Goal: Find specific page/section: Find specific page/section

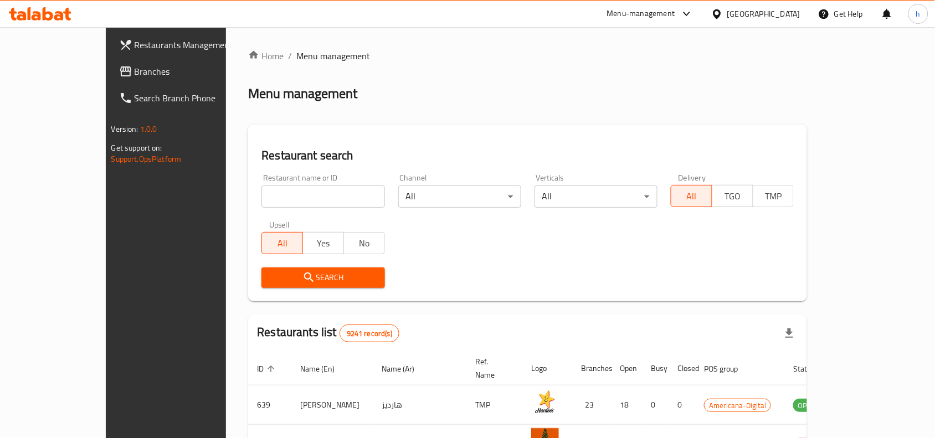
click at [135, 70] on span "Branches" at bounding box center [194, 71] width 118 height 13
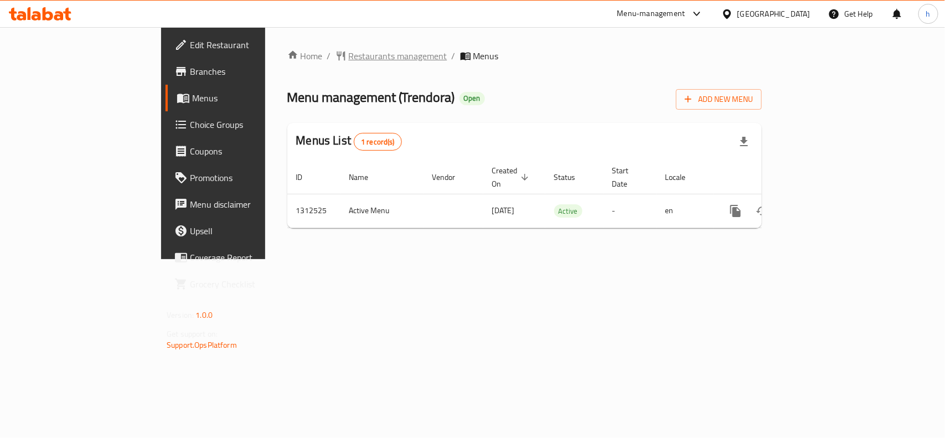
click at [349, 54] on span "Restaurants management" at bounding box center [398, 55] width 99 height 13
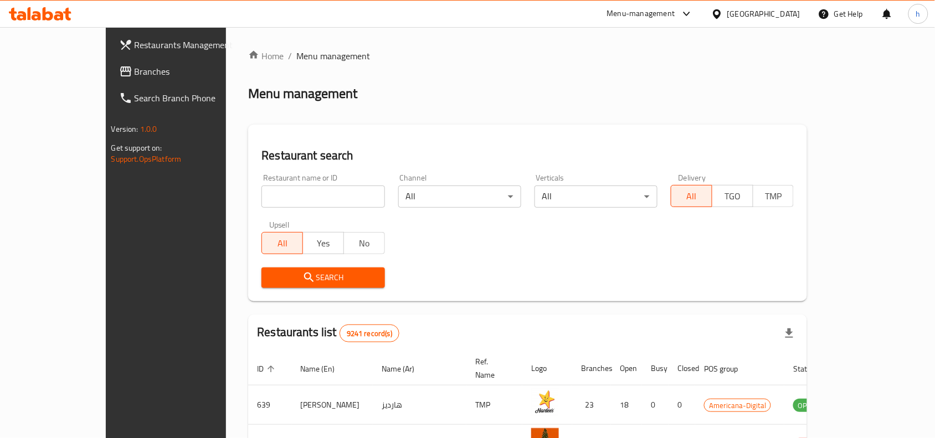
click at [135, 75] on span "Branches" at bounding box center [194, 71] width 118 height 13
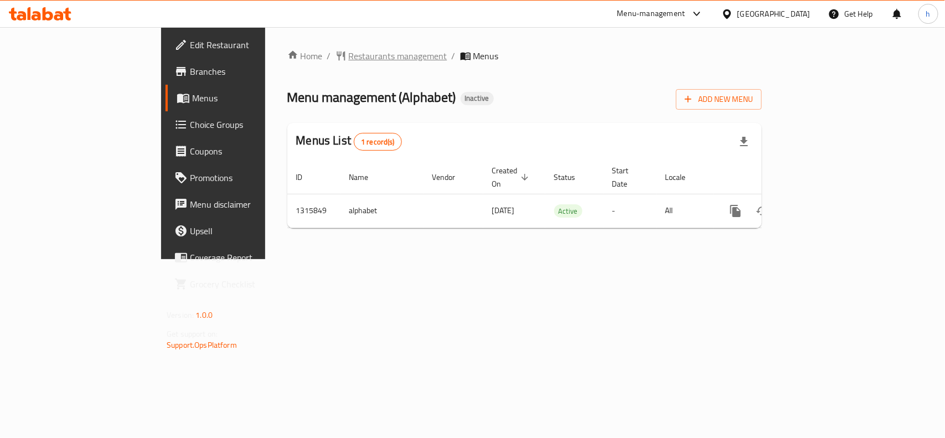
click at [349, 49] on span "Restaurants management" at bounding box center [398, 55] width 99 height 13
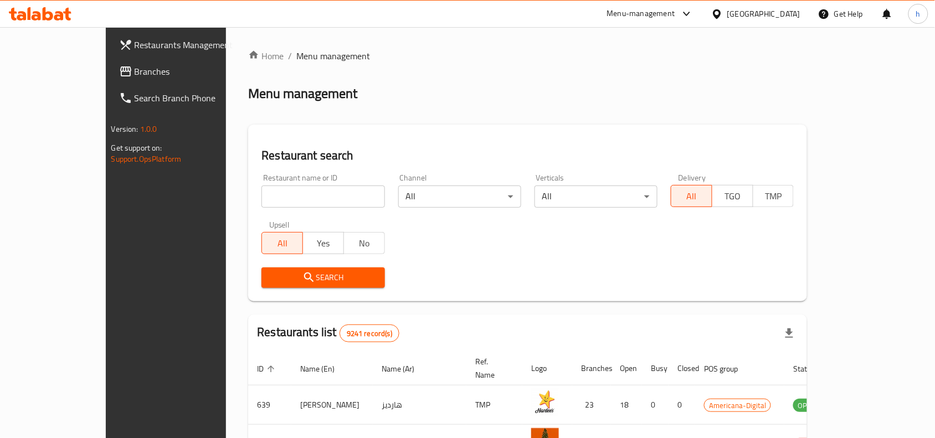
click at [110, 61] on link "Branches" at bounding box center [186, 71] width 152 height 27
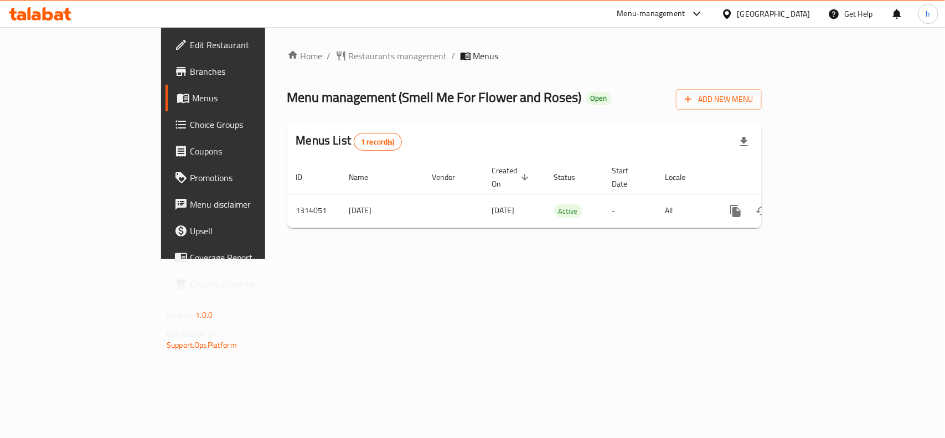
click at [803, 18] on div "[GEOGRAPHIC_DATA]" at bounding box center [774, 14] width 73 height 12
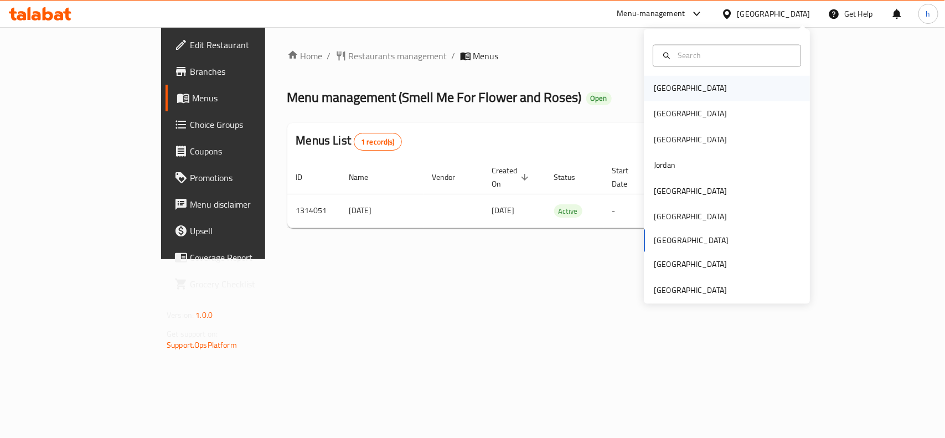
click at [663, 87] on div "Bahrain" at bounding box center [690, 89] width 73 height 12
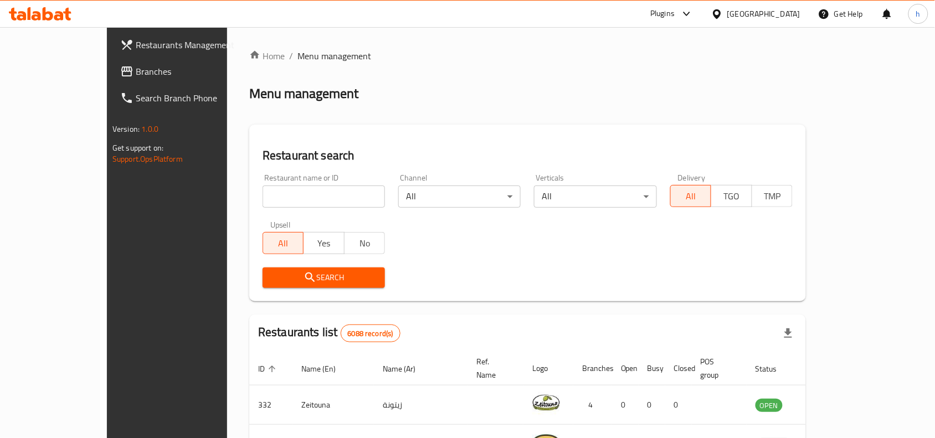
click at [136, 70] on span "Branches" at bounding box center [195, 71] width 118 height 13
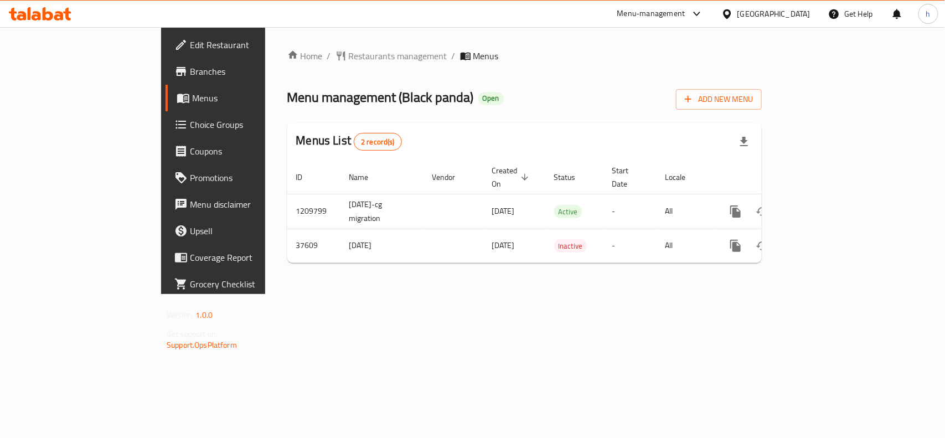
click at [793, 16] on div "[GEOGRAPHIC_DATA]" at bounding box center [774, 14] width 73 height 12
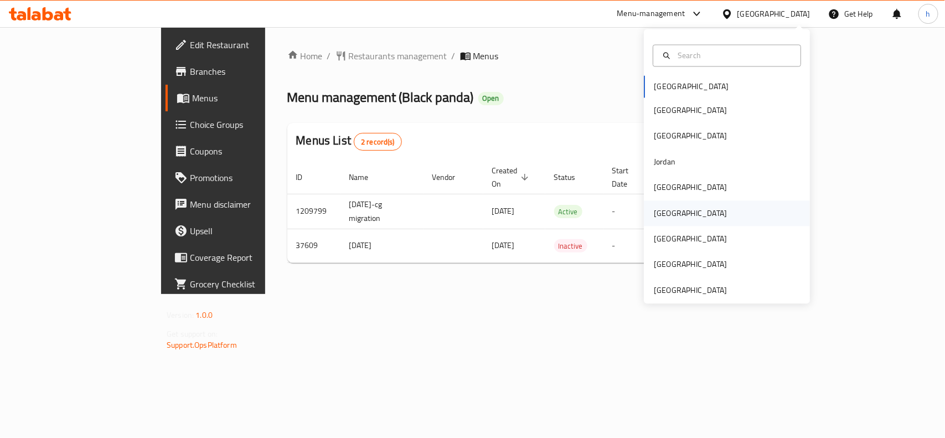
click at [684, 212] on div "[GEOGRAPHIC_DATA]" at bounding box center [727, 212] width 166 height 25
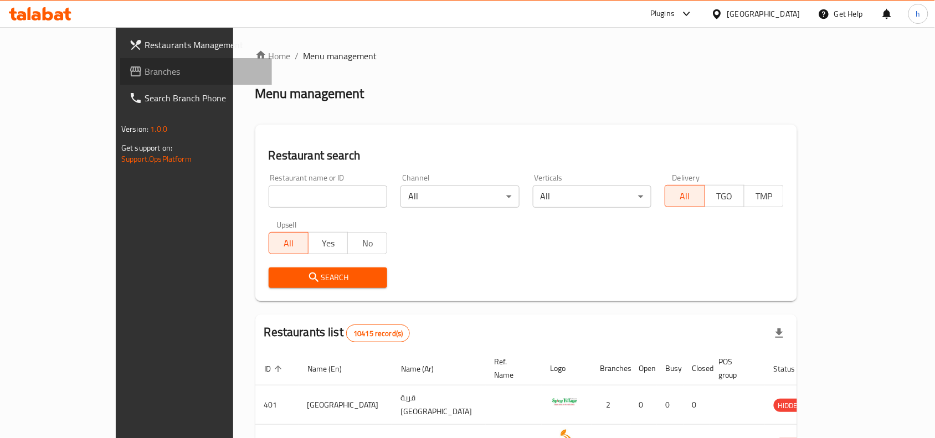
click at [145, 65] on span "Branches" at bounding box center [204, 71] width 118 height 13
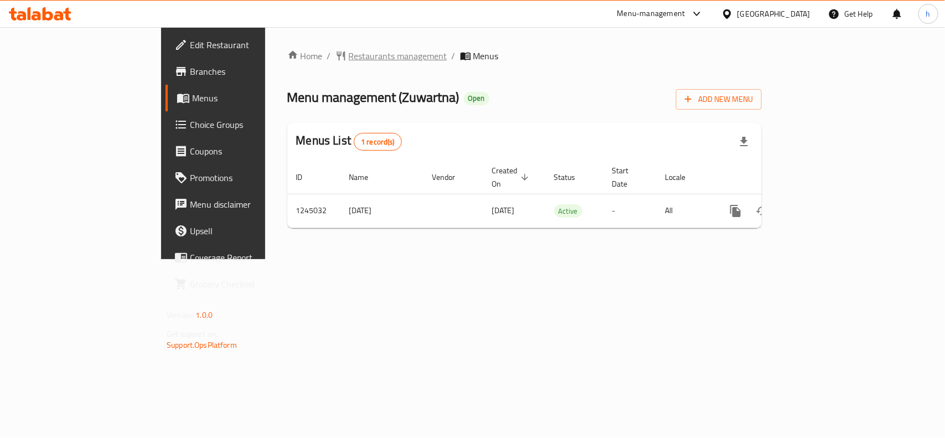
click at [349, 50] on span "Restaurants management" at bounding box center [398, 55] width 99 height 13
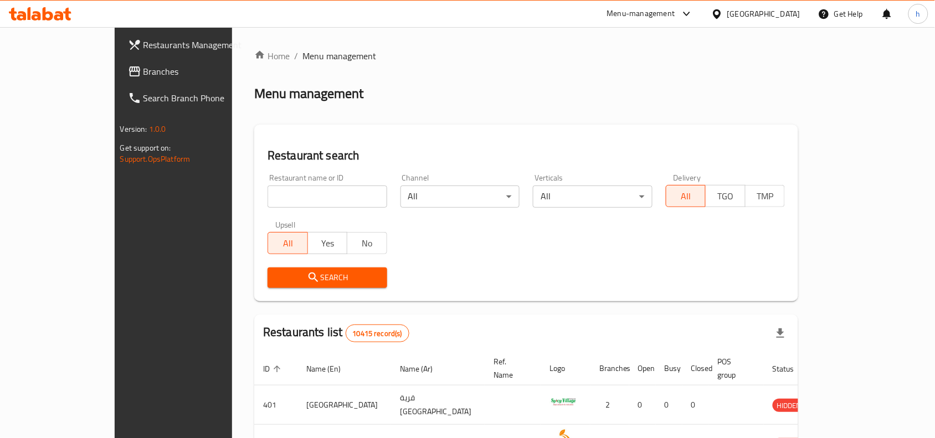
click at [143, 69] on span "Branches" at bounding box center [202, 71] width 118 height 13
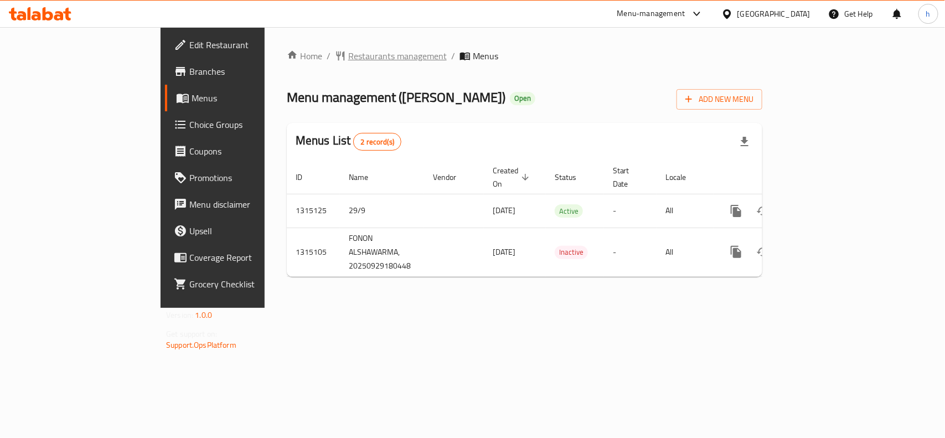
click at [348, 51] on span "Restaurants management" at bounding box center [397, 55] width 99 height 13
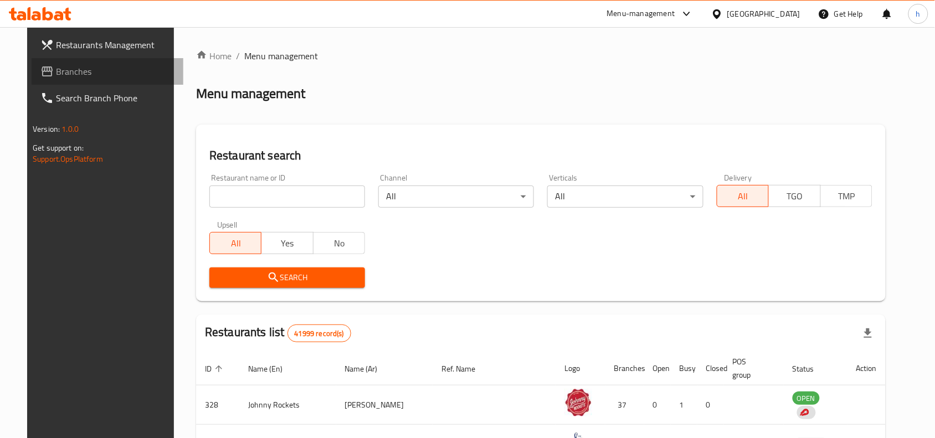
click at [56, 72] on span "Branches" at bounding box center [115, 71] width 118 height 13
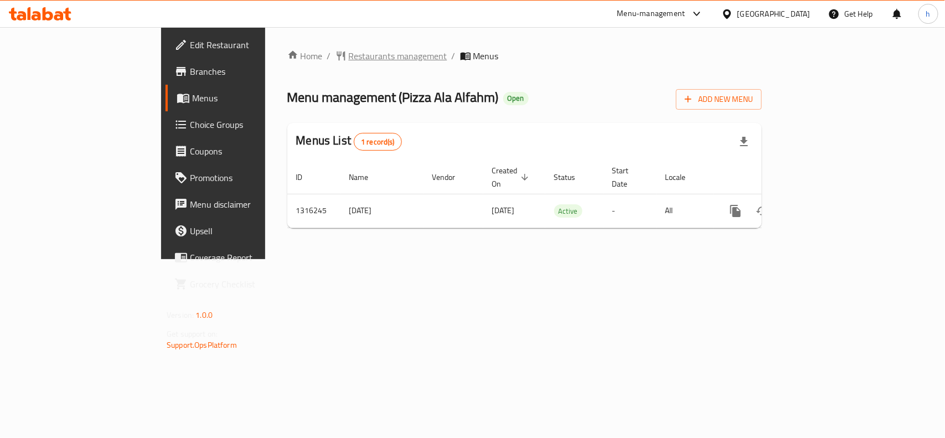
click at [349, 51] on span "Restaurants management" at bounding box center [398, 55] width 99 height 13
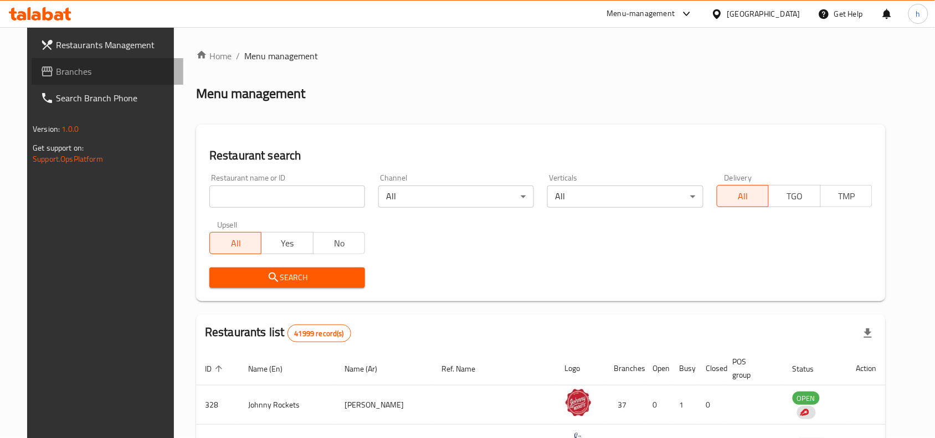
click at [65, 79] on link "Branches" at bounding box center [108, 71] width 152 height 27
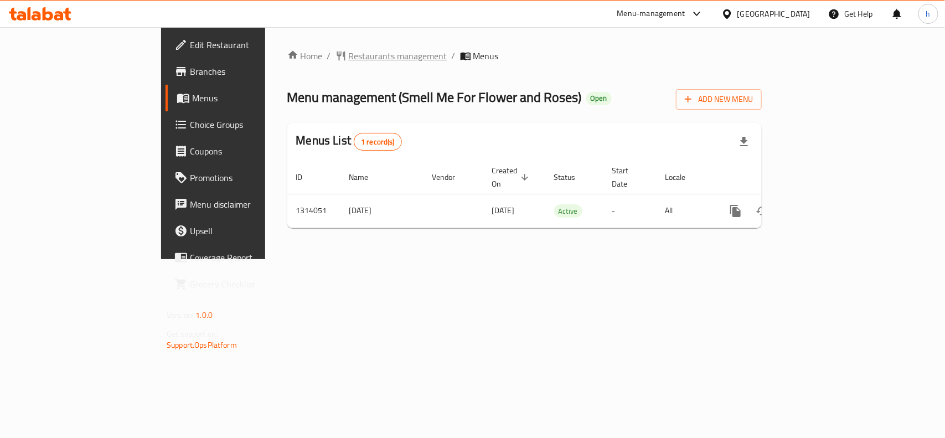
click at [349, 54] on span "Restaurants management" at bounding box center [398, 55] width 99 height 13
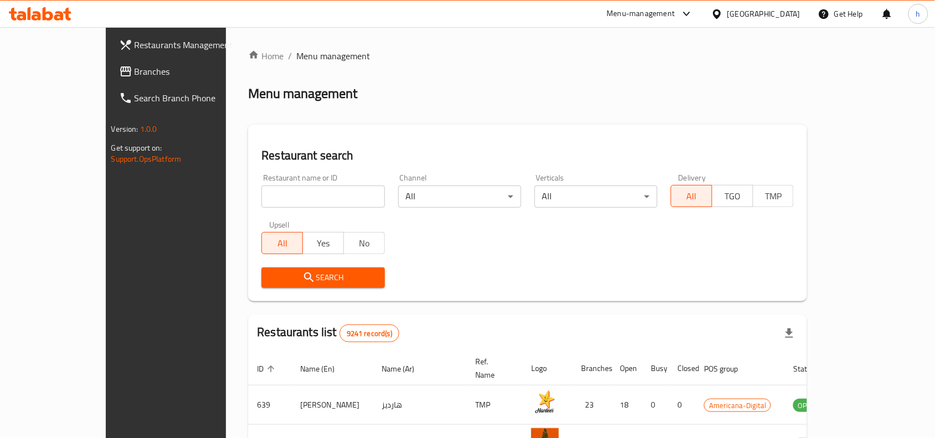
click at [787, 11] on div "Qatar" at bounding box center [763, 14] width 73 height 12
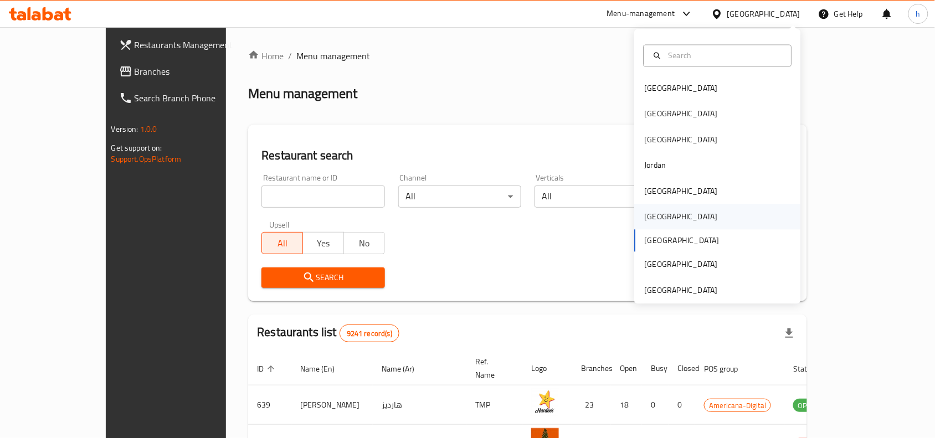
click at [646, 218] on div "[GEOGRAPHIC_DATA]" at bounding box center [681, 217] width 73 height 12
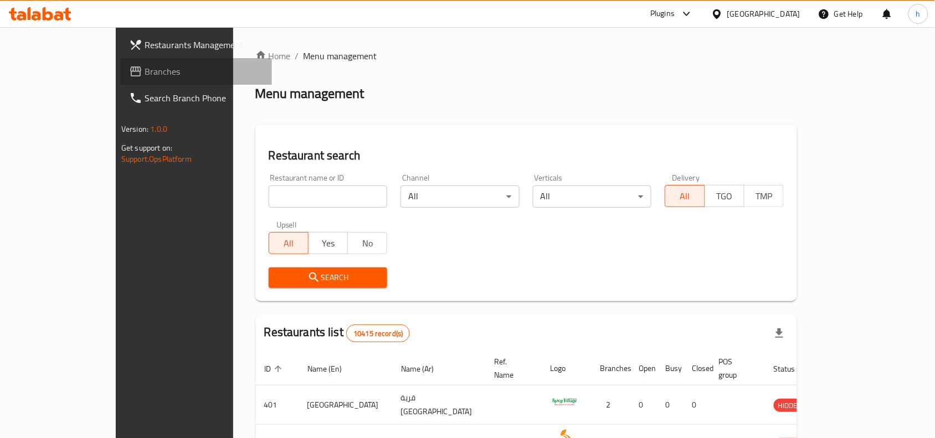
click at [120, 64] on link "Branches" at bounding box center [196, 71] width 152 height 27
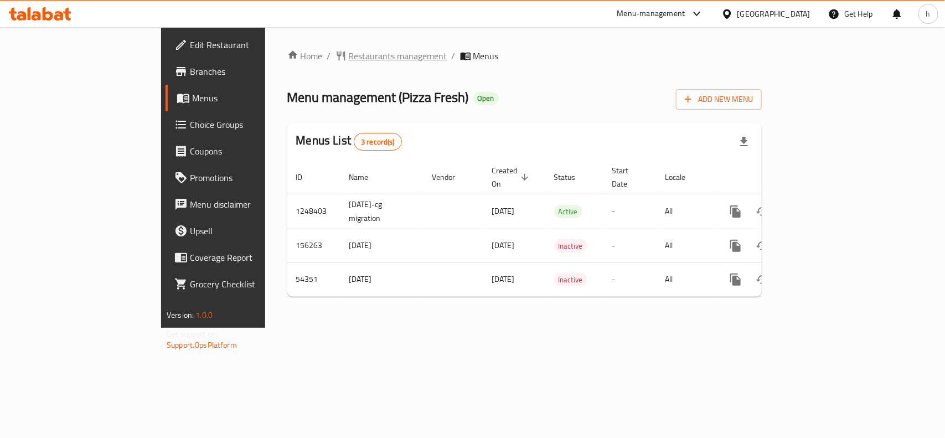
click at [349, 61] on span "Restaurants management" at bounding box center [398, 55] width 99 height 13
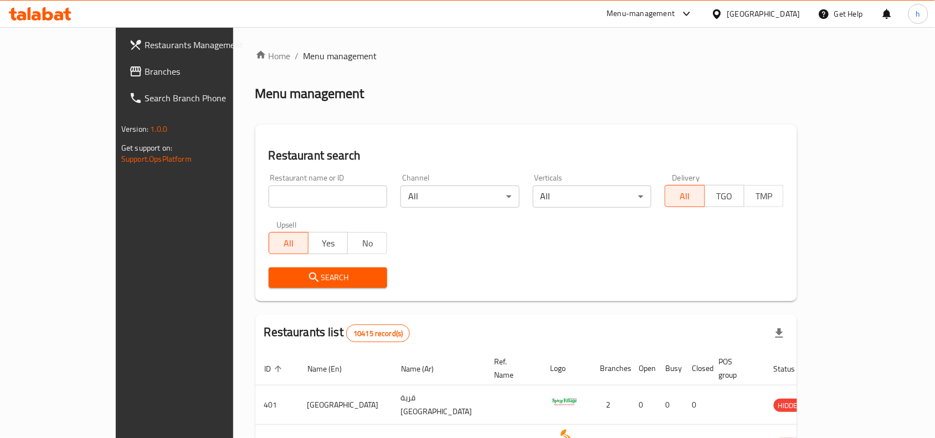
click at [145, 67] on span "Branches" at bounding box center [204, 71] width 118 height 13
